Goal: Transaction & Acquisition: Book appointment/travel/reservation

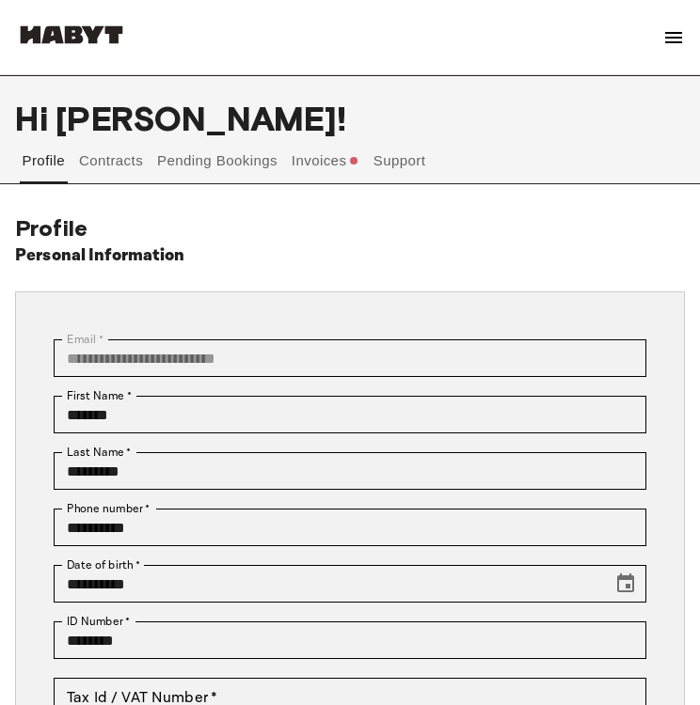
click at [315, 155] on button "Invoices" at bounding box center [325, 172] width 72 height 68
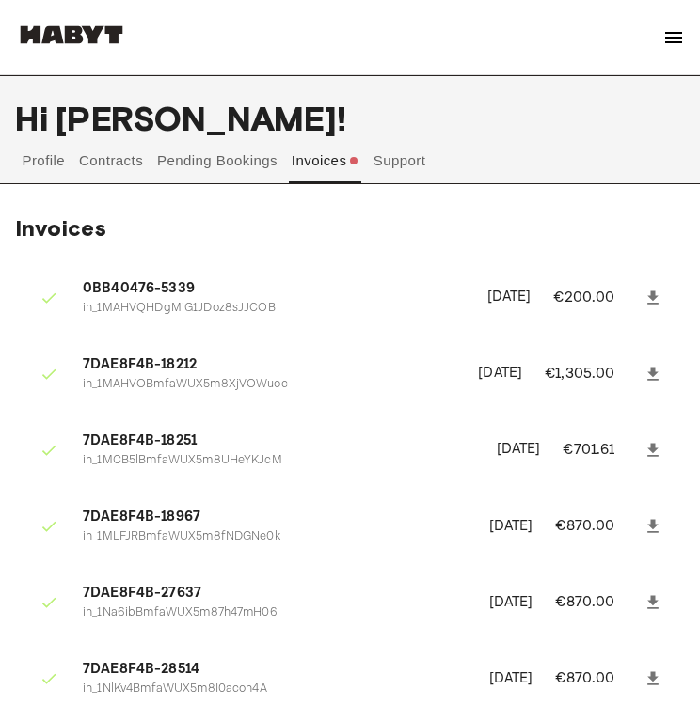
click at [232, 170] on button "Pending Bookings" at bounding box center [217, 160] width 125 height 45
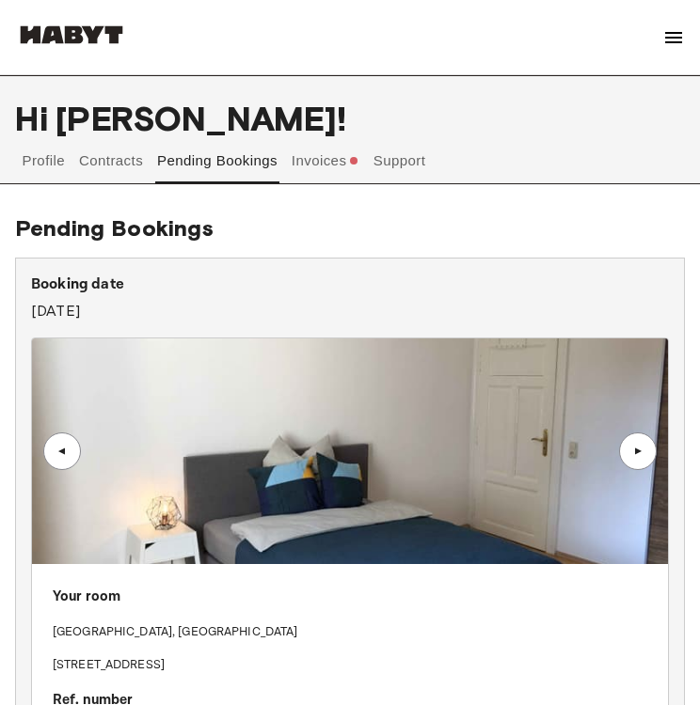
click at [677, 27] on img at bounding box center [673, 37] width 23 height 23
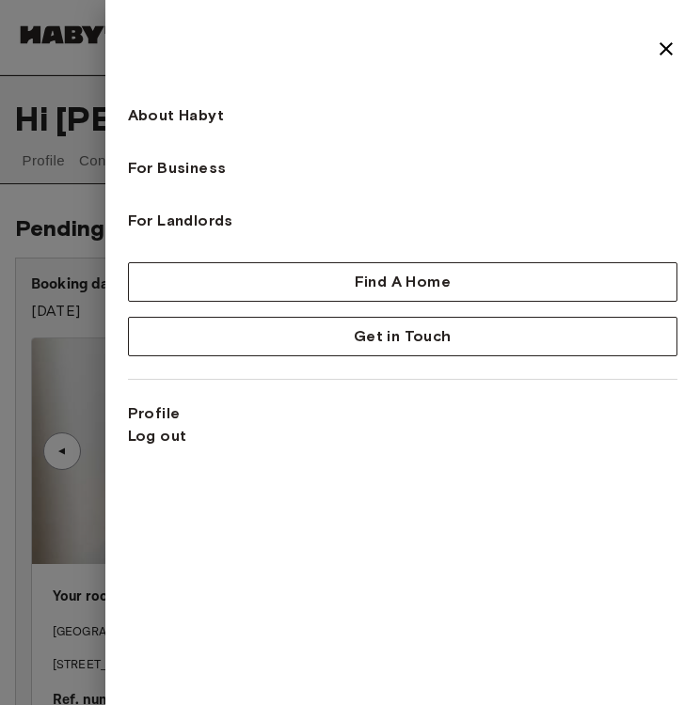
click at [29, 123] on div at bounding box center [350, 352] width 700 height 705
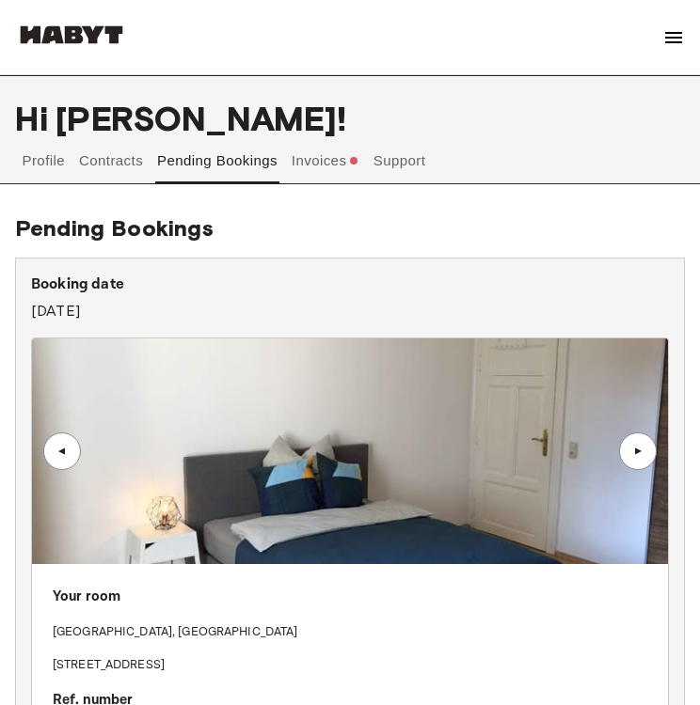
click at [74, 53] on div at bounding box center [71, 38] width 113 height 63
click at [74, 34] on img at bounding box center [71, 34] width 113 height 19
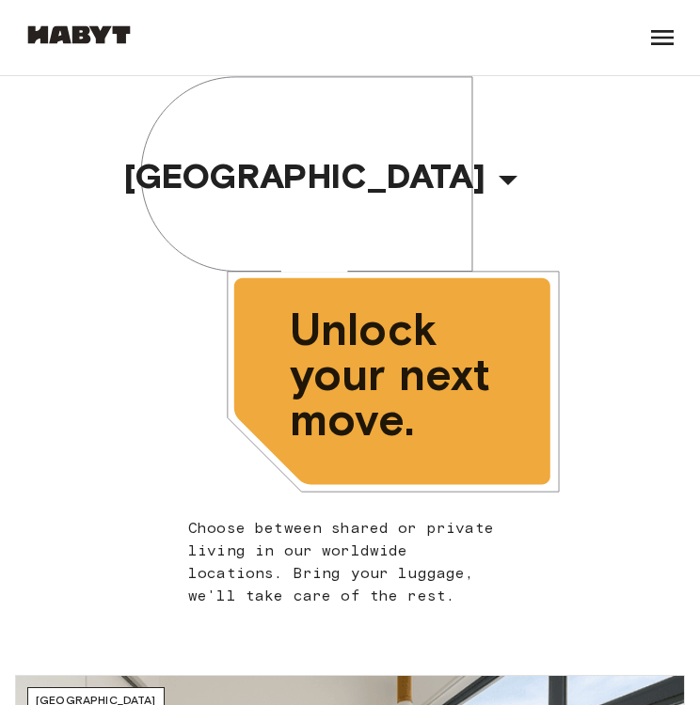
click at [498, 176] on icon "button" at bounding box center [507, 180] width 19 height 9
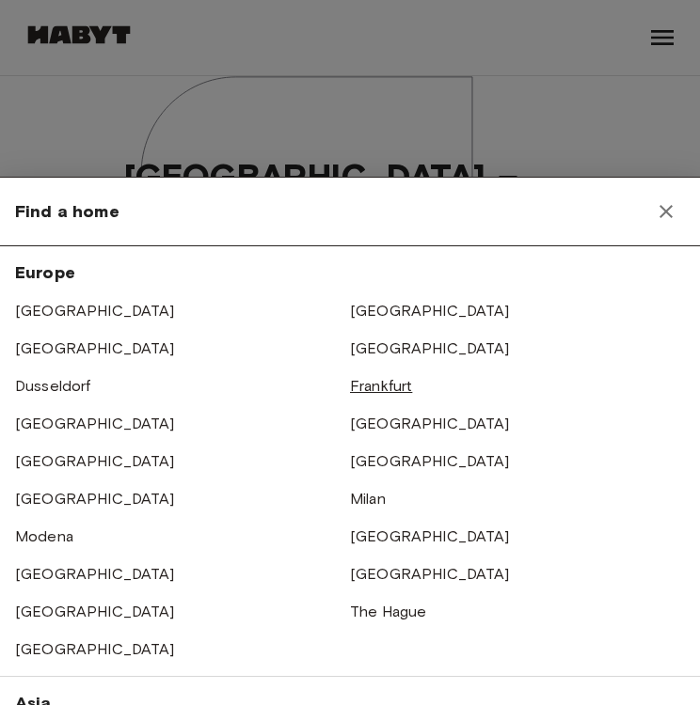
click at [388, 387] on link "Frankfurt" at bounding box center [381, 386] width 62 height 18
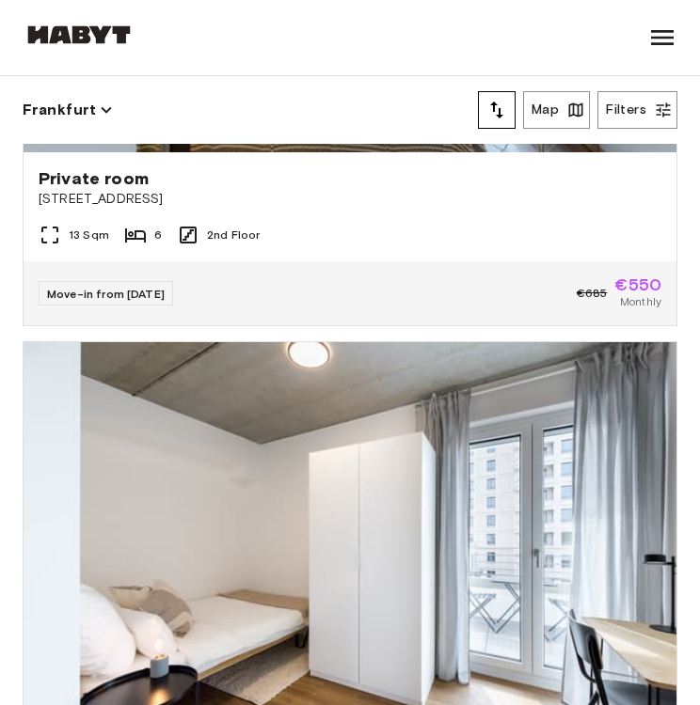
scroll to position [3651, 0]
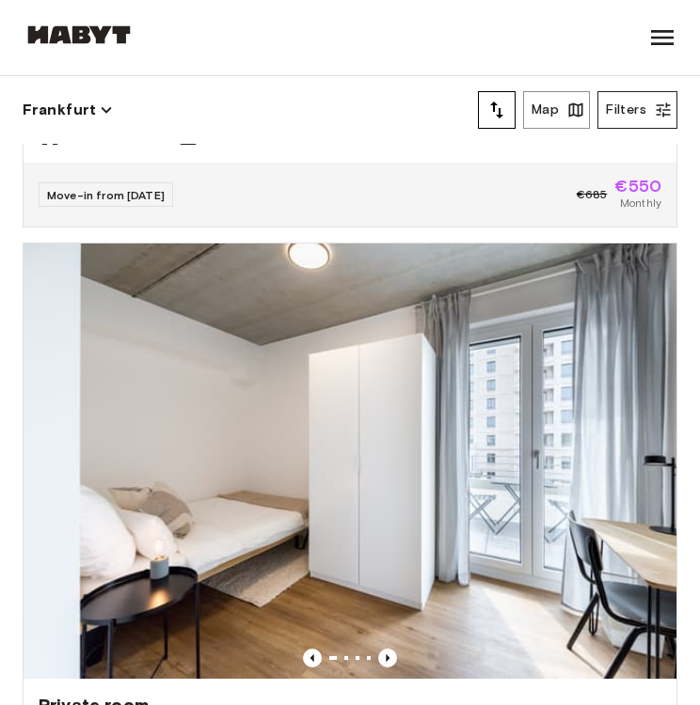
click at [653, 103] on button "Filters" at bounding box center [637, 110] width 80 height 38
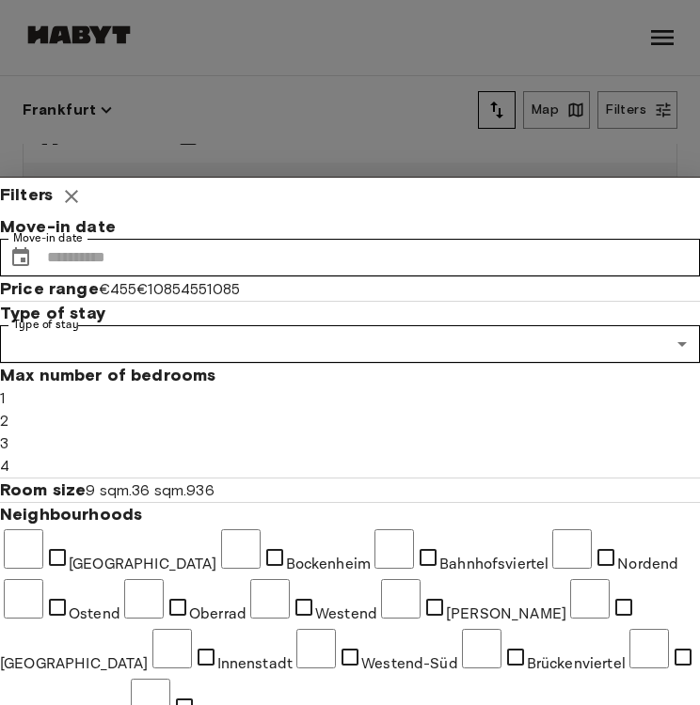
click at [582, 105] on div at bounding box center [350, 352] width 700 height 705
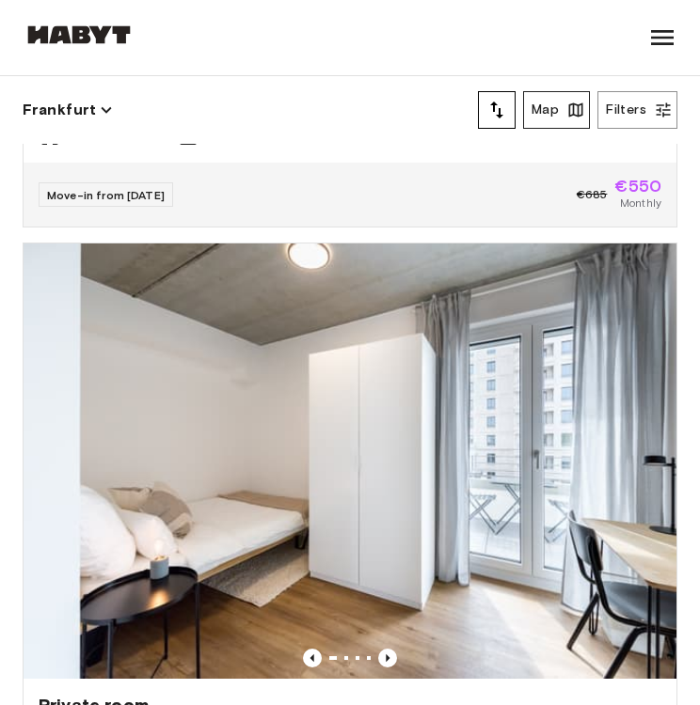
click at [564, 110] on button "Map" at bounding box center [556, 110] width 67 height 38
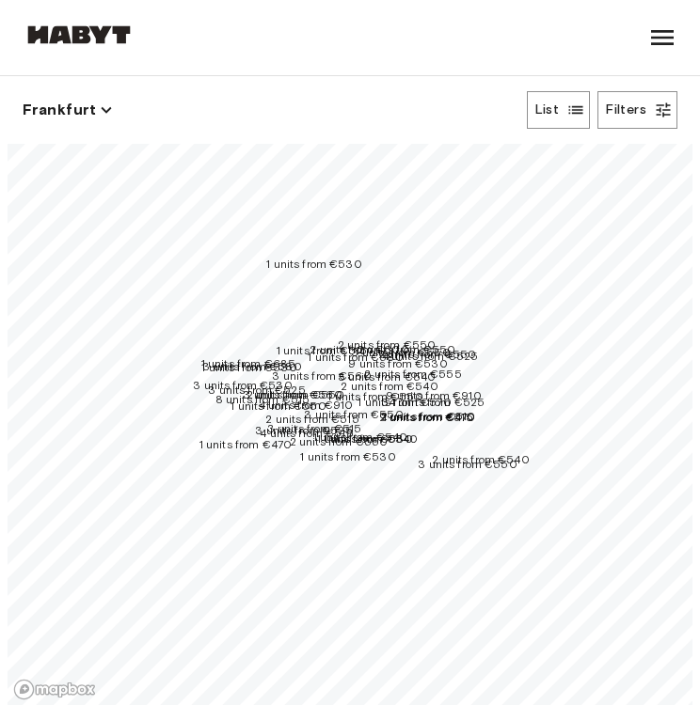
click at [462, 367] on span "2 units from €555" at bounding box center [413, 374] width 98 height 14
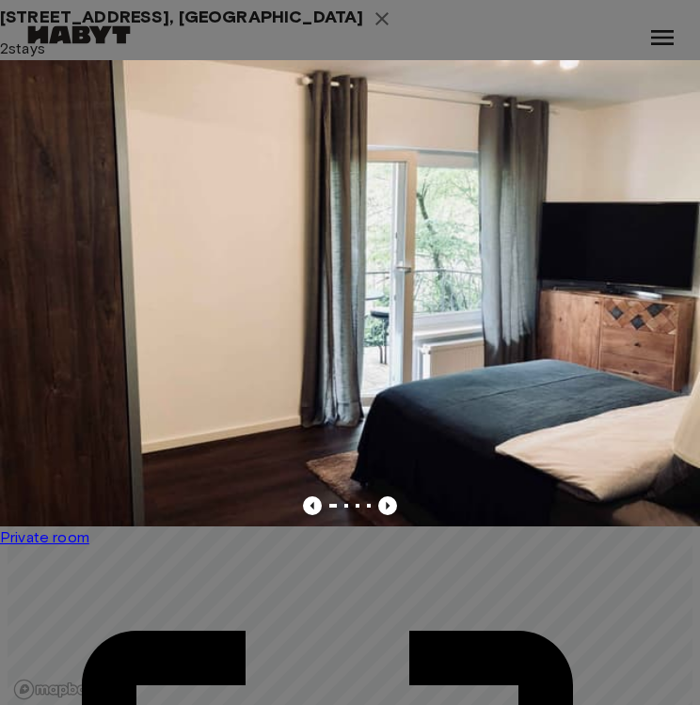
click at [564, 141] on div at bounding box center [350, 352] width 700 height 705
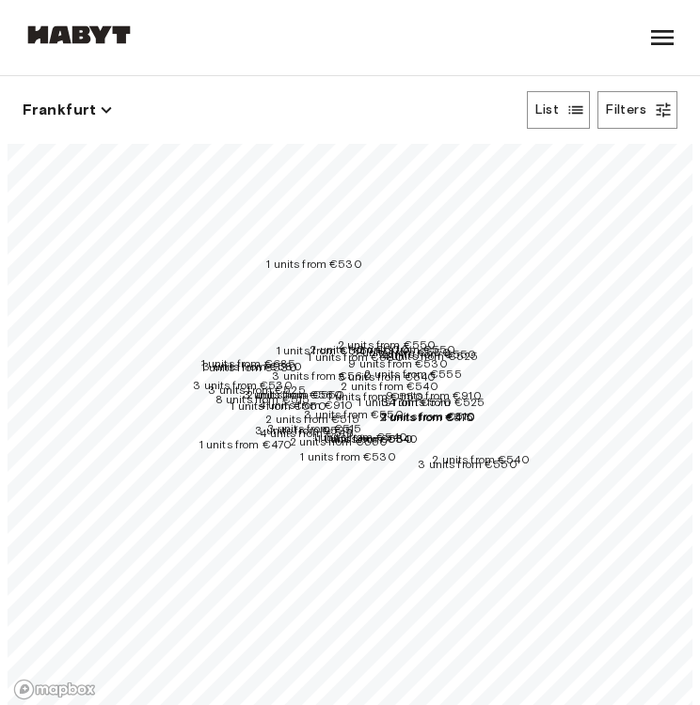
click at [479, 352] on span "4 units from €525" at bounding box center [430, 356] width 97 height 14
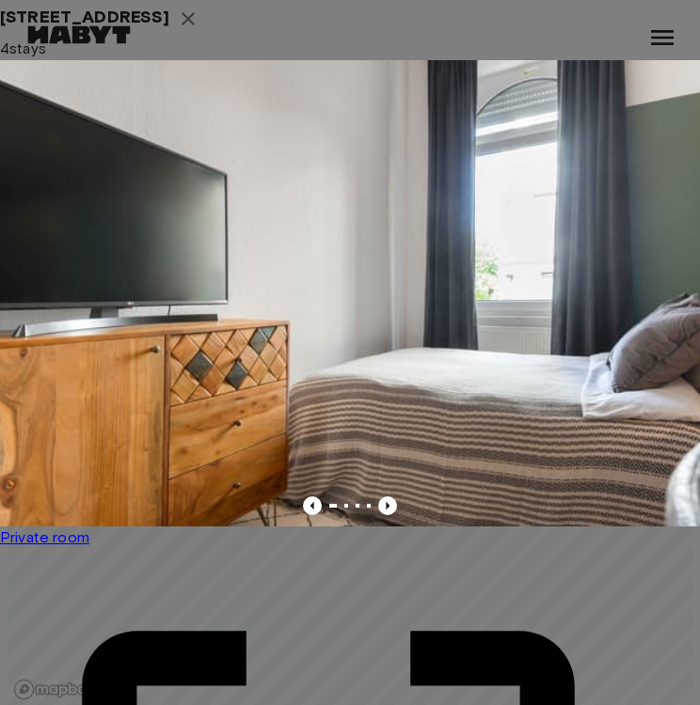
scroll to position [38, 0]
click at [452, 116] on div at bounding box center [350, 352] width 700 height 705
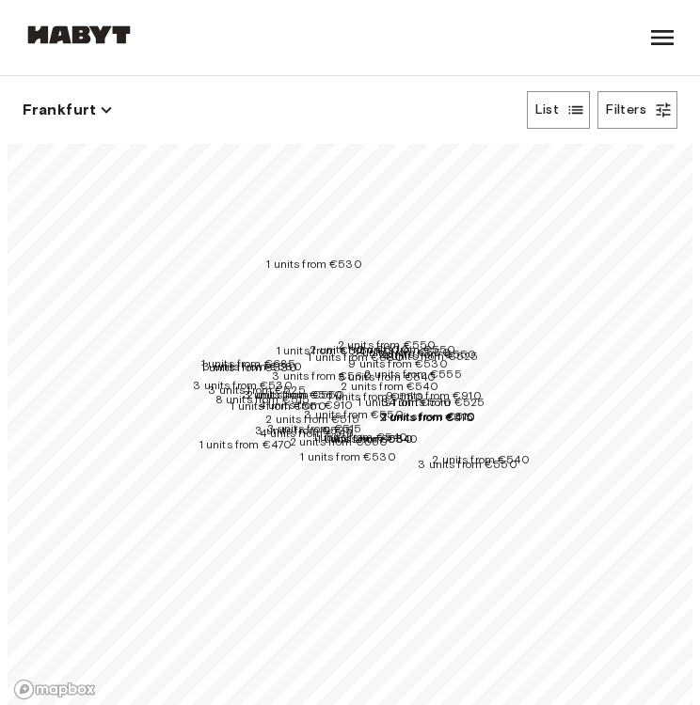
click at [329, 257] on span "1 units from €530" at bounding box center [314, 264] width 96 height 14
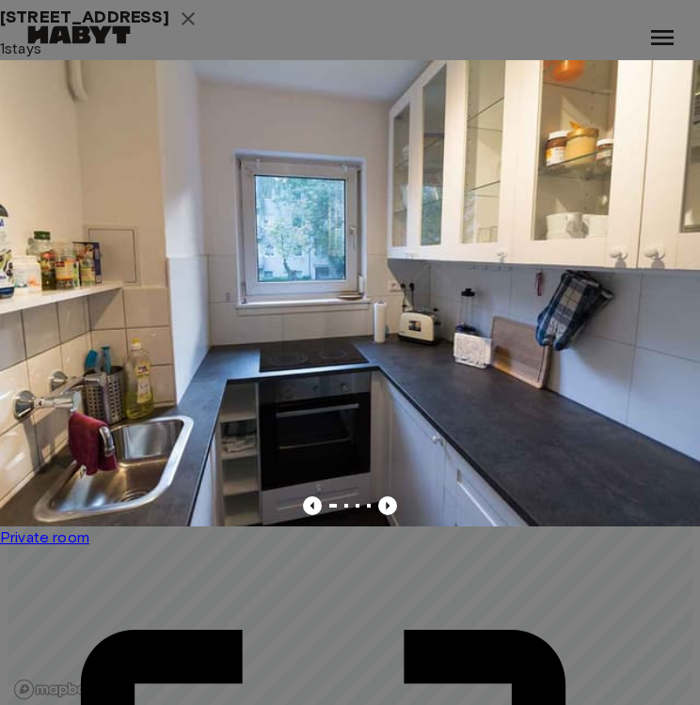
click at [383, 118] on div at bounding box center [350, 352] width 700 height 705
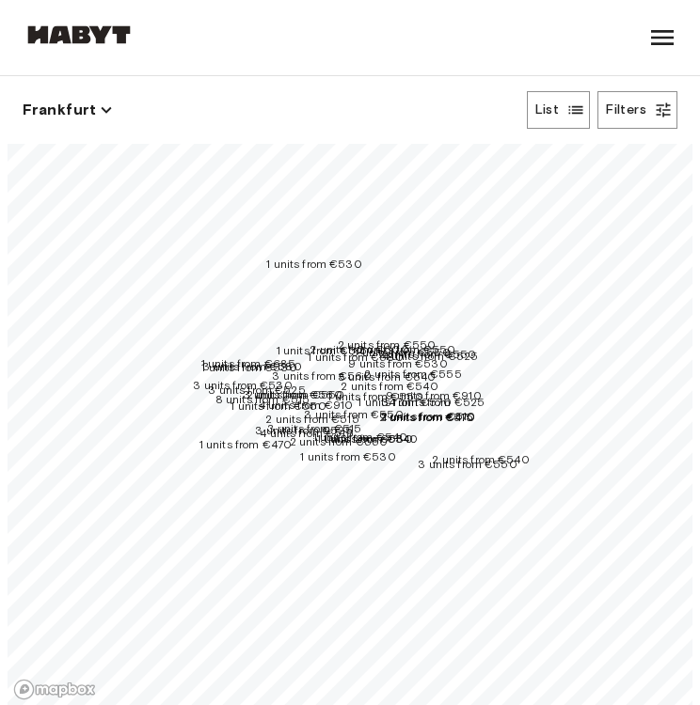
click at [299, 343] on span "1 units from €515" at bounding box center [321, 350] width 91 height 14
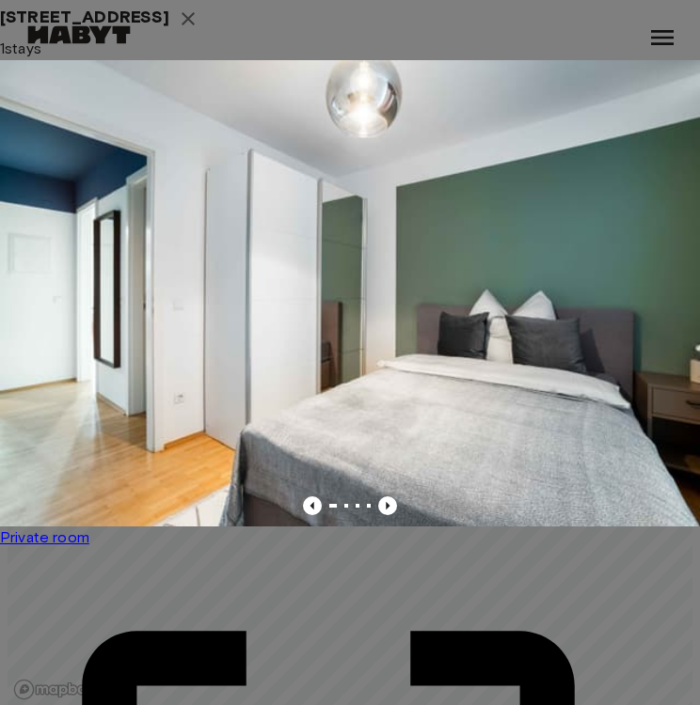
click at [430, 42] on div at bounding box center [350, 352] width 700 height 705
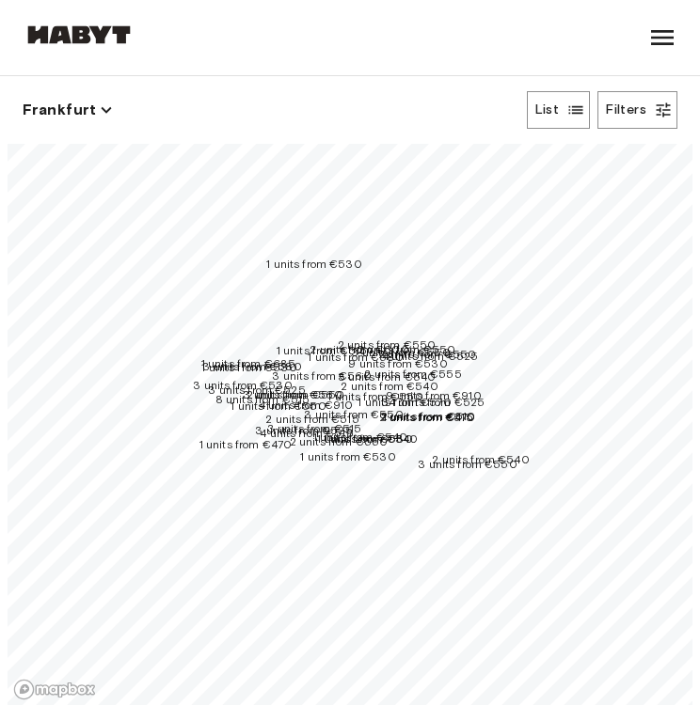
click at [242, 356] on span "1 units from €685" at bounding box center [248, 363] width 95 height 14
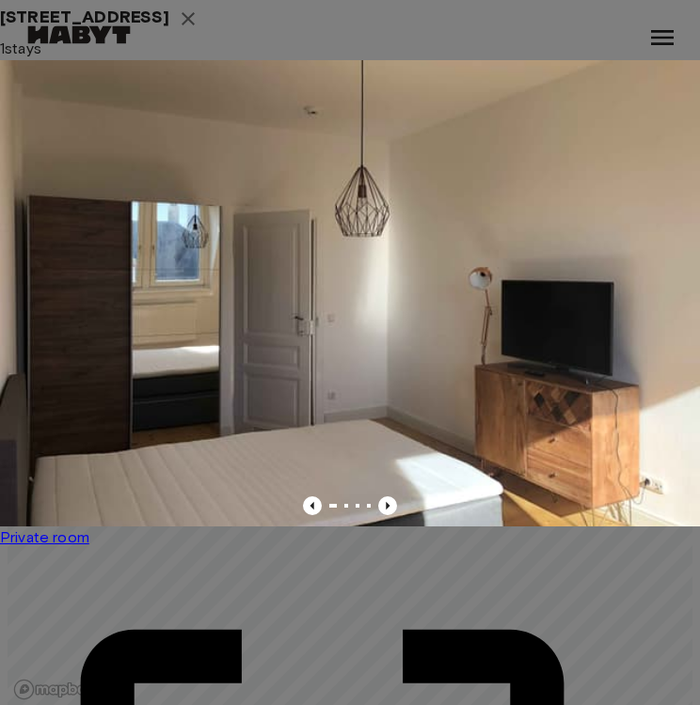
click at [89, 528] on span "Private room" at bounding box center [44, 537] width 89 height 18
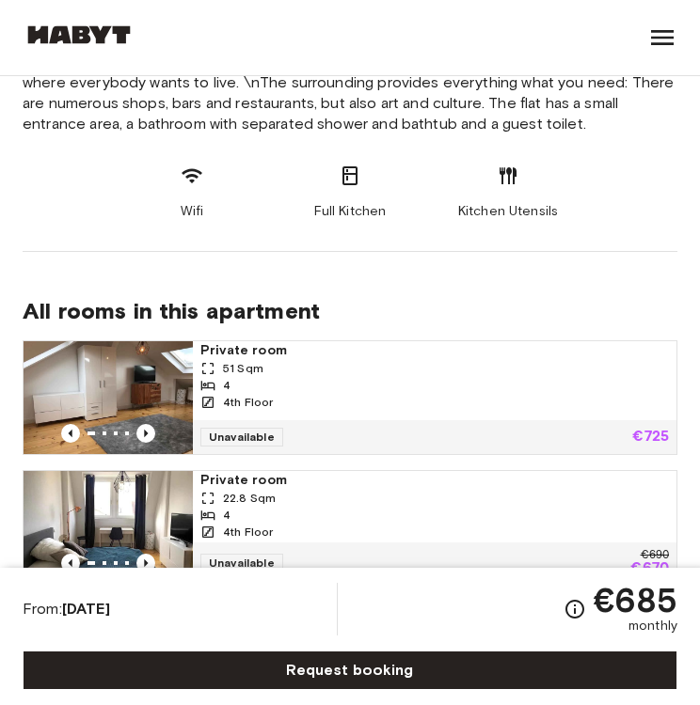
scroll to position [719, 0]
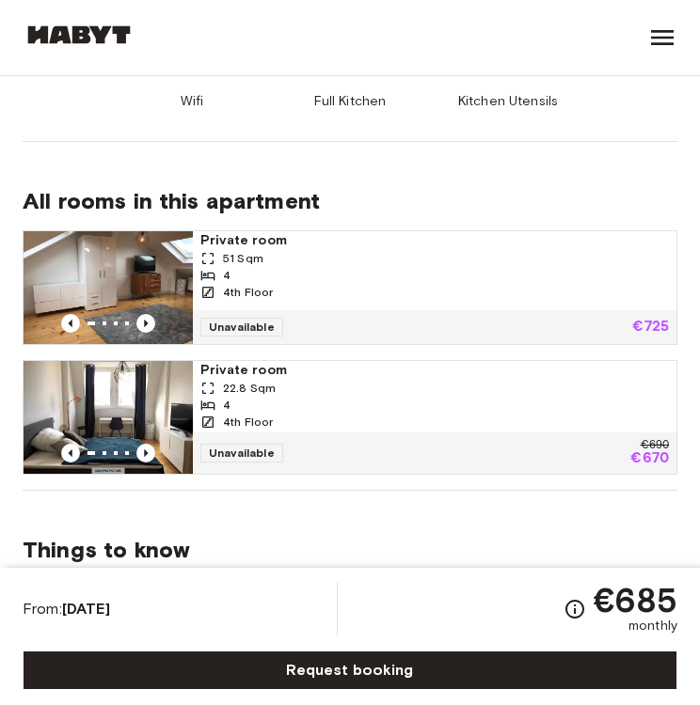
click at [262, 246] on span "Private room" at bounding box center [434, 240] width 468 height 19
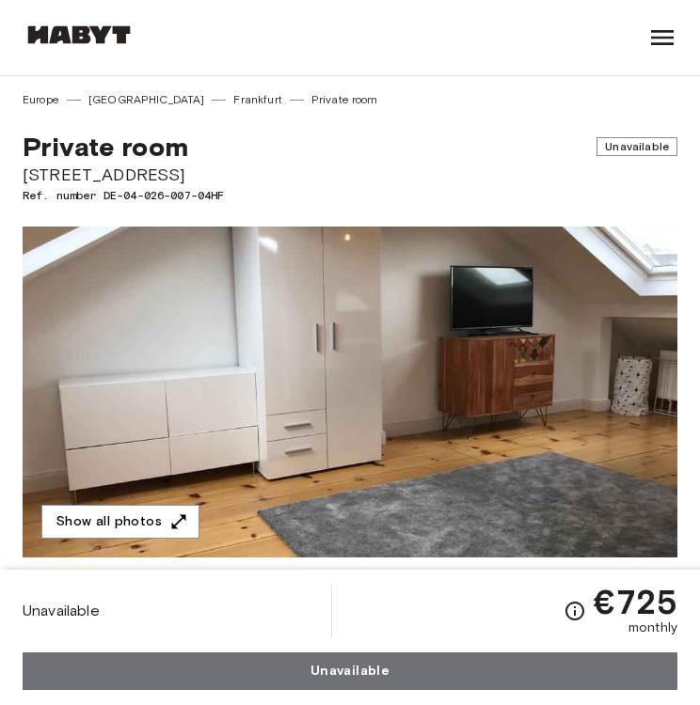
click at [470, 351] on img at bounding box center [350, 392] width 654 height 331
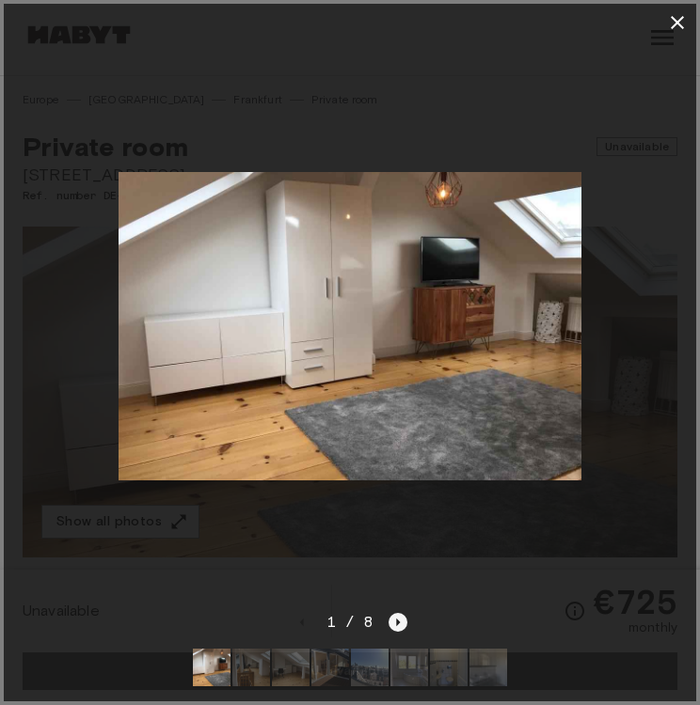
click at [399, 622] on icon "Next image" at bounding box center [397, 622] width 19 height 19
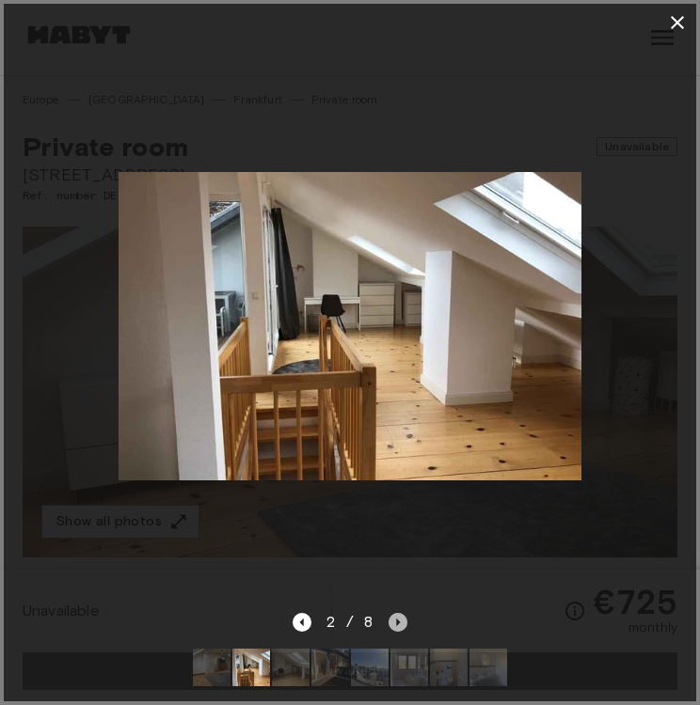
click at [399, 622] on icon "Next image" at bounding box center [397, 622] width 19 height 19
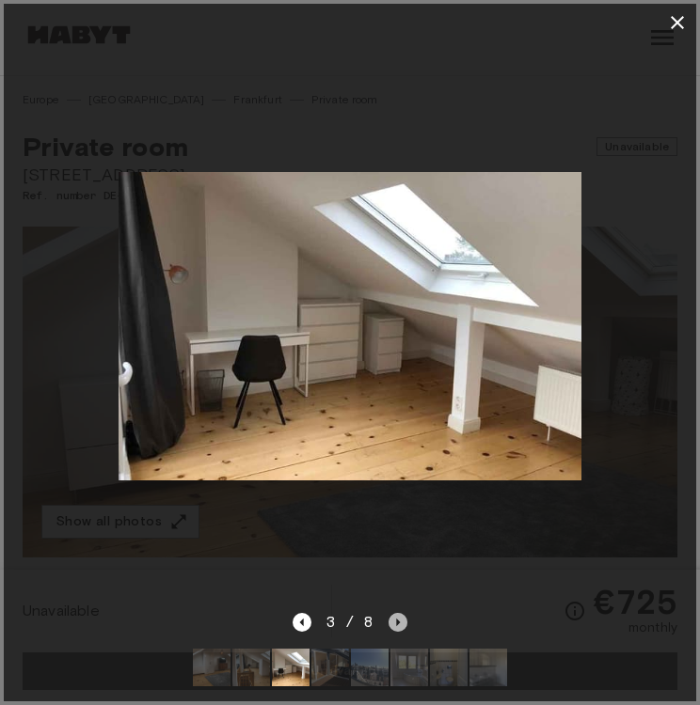
click at [399, 621] on icon "Next image" at bounding box center [397, 622] width 19 height 19
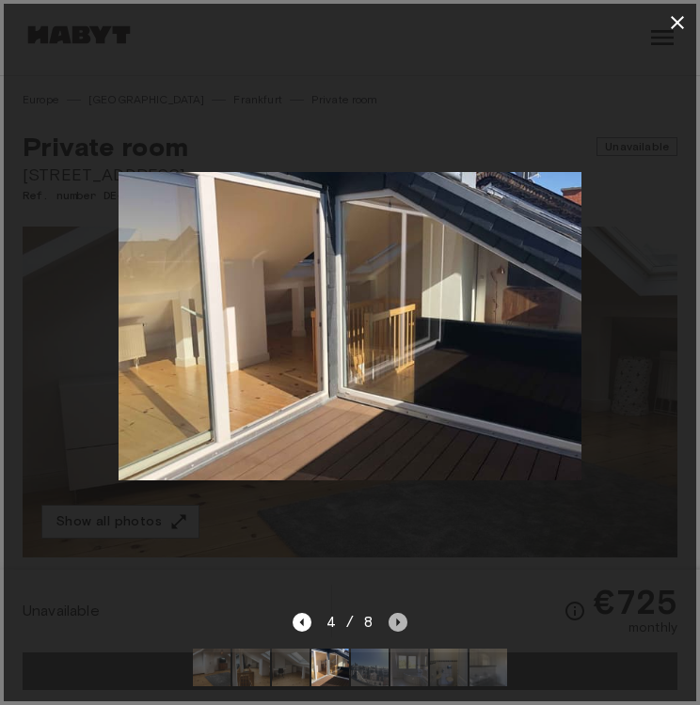
click at [399, 621] on icon "Next image" at bounding box center [397, 622] width 19 height 19
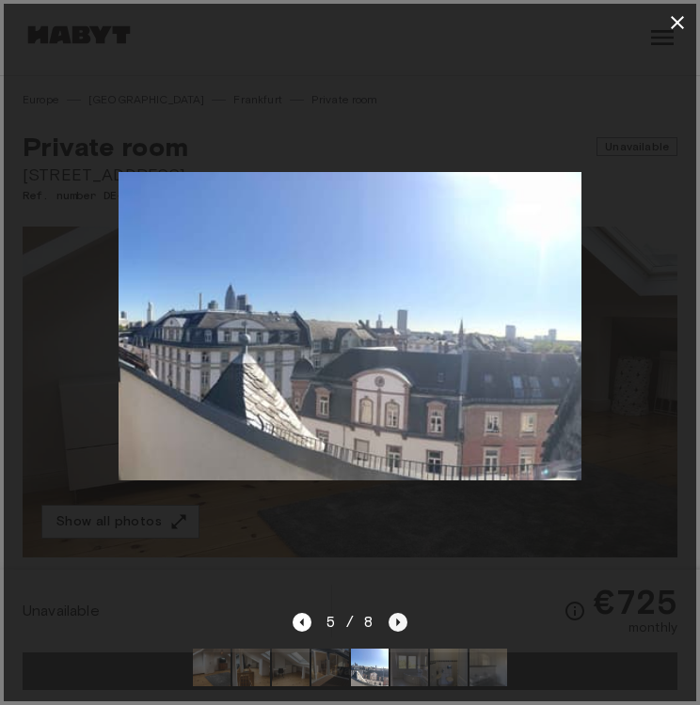
click at [399, 621] on icon "Next image" at bounding box center [397, 622] width 19 height 19
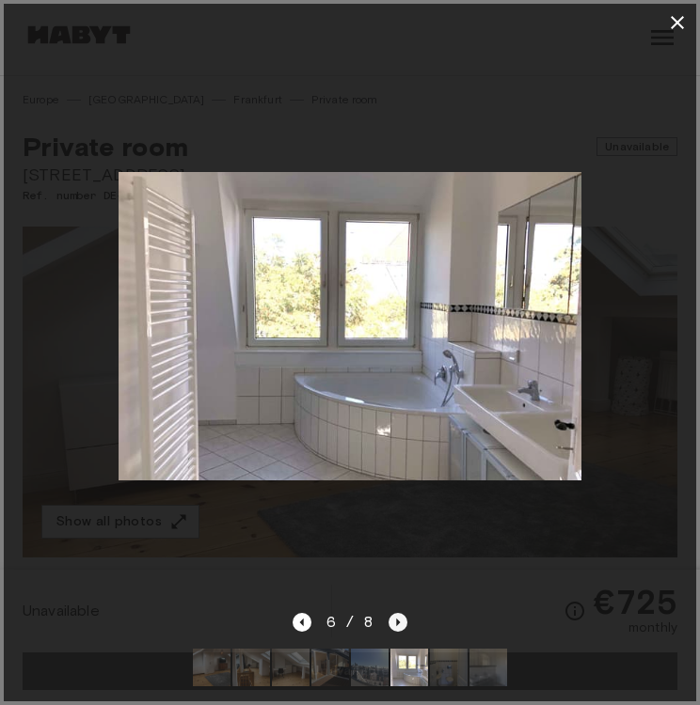
click at [399, 621] on icon "Next image" at bounding box center [397, 622] width 19 height 19
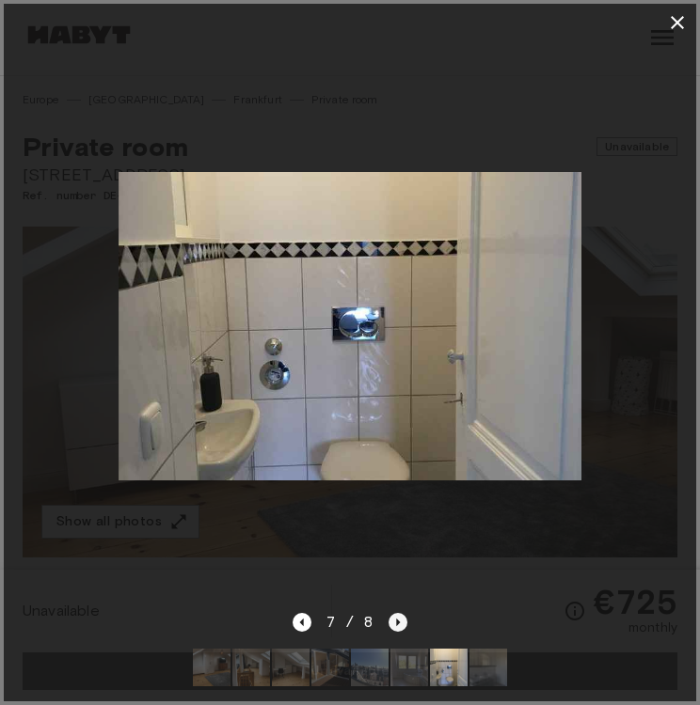
click at [399, 619] on icon "Next image" at bounding box center [397, 622] width 19 height 19
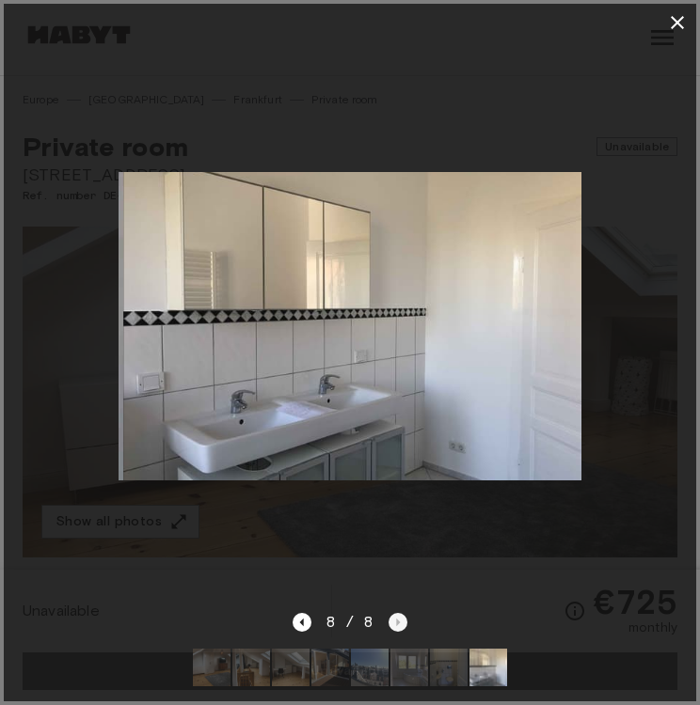
click at [399, 619] on div "8 / 8" at bounding box center [350, 622] width 116 height 23
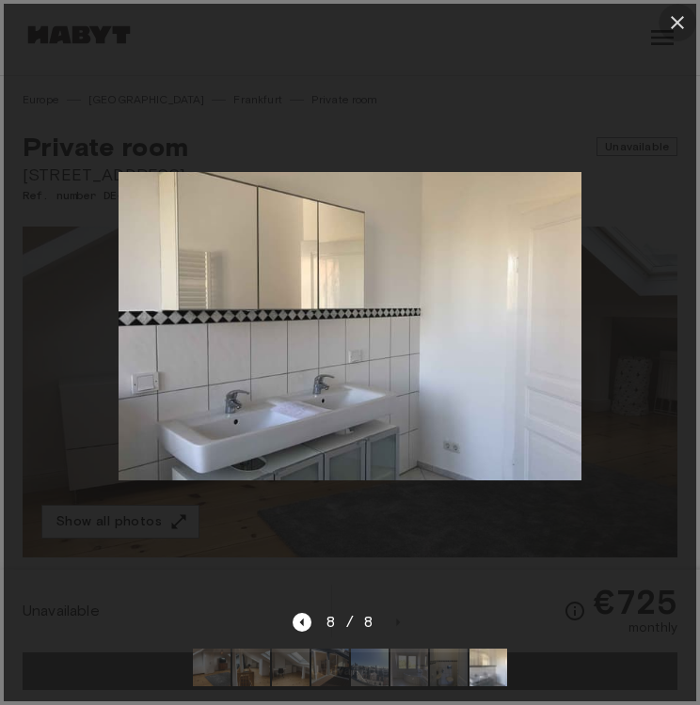
click at [674, 26] on icon "button" at bounding box center [677, 22] width 23 height 23
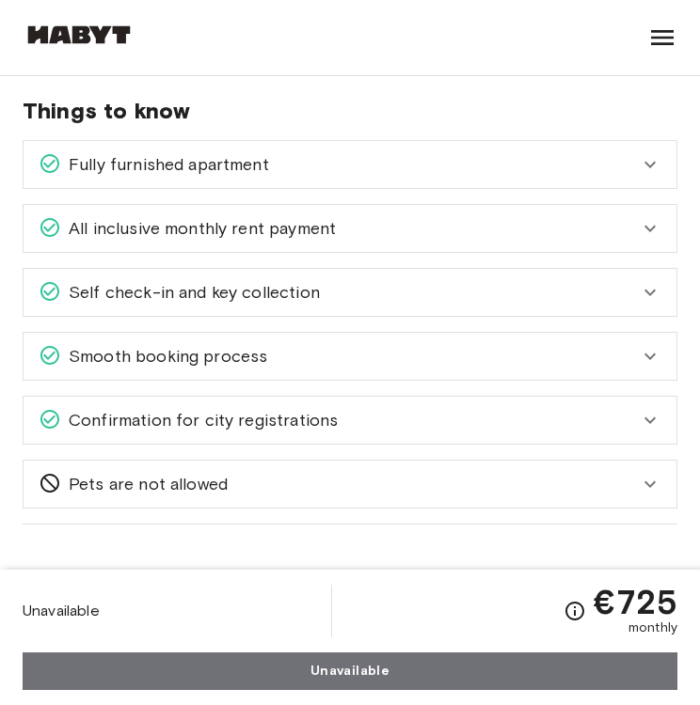
scroll to position [1163, 0]
